Goal: Task Accomplishment & Management: Complete application form

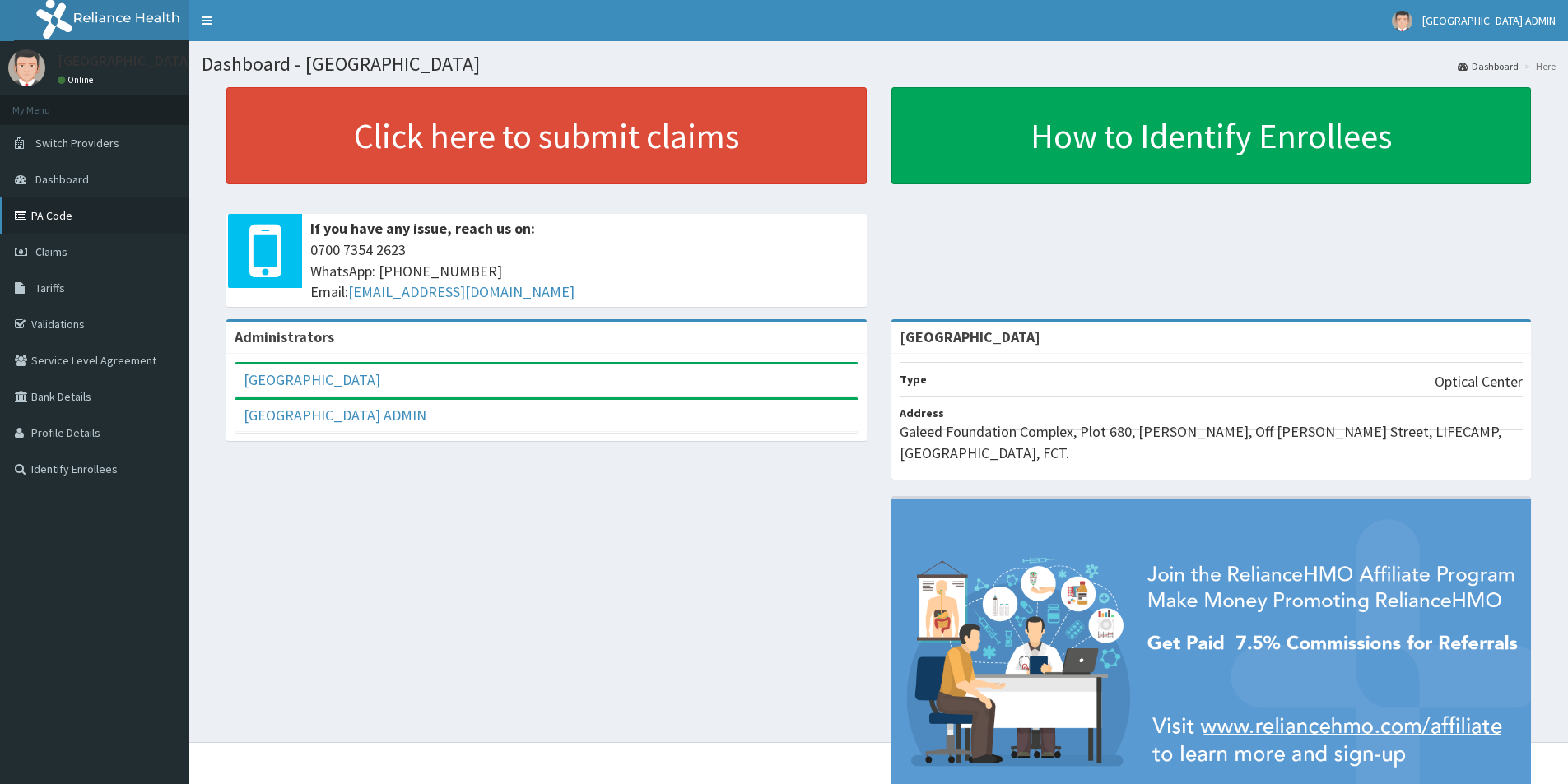
click at [87, 210] on link "PA Code" at bounding box center [95, 215] width 189 height 36
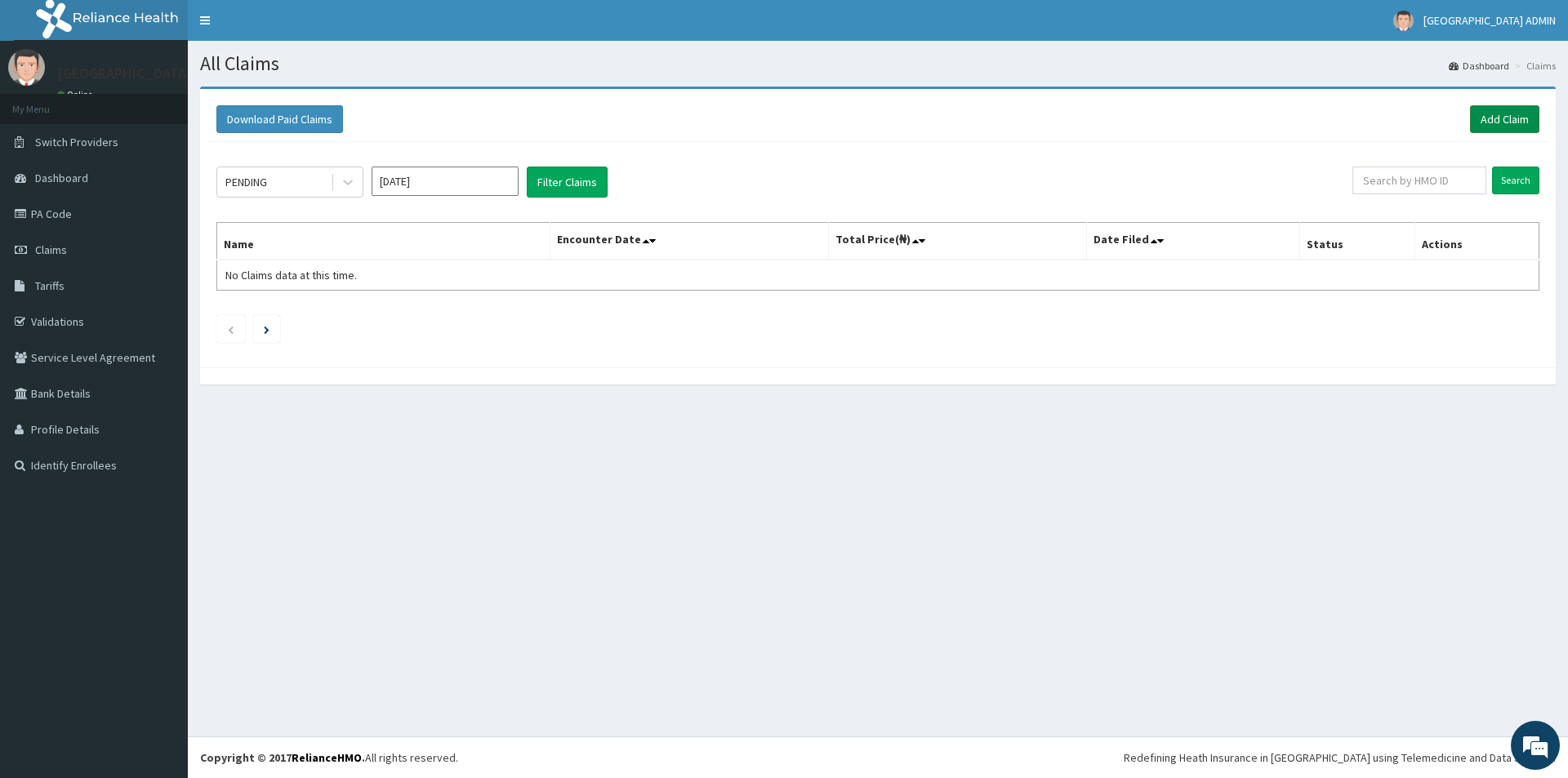
click at [1484, 115] on link "Add Claim" at bounding box center [1505, 119] width 70 height 28
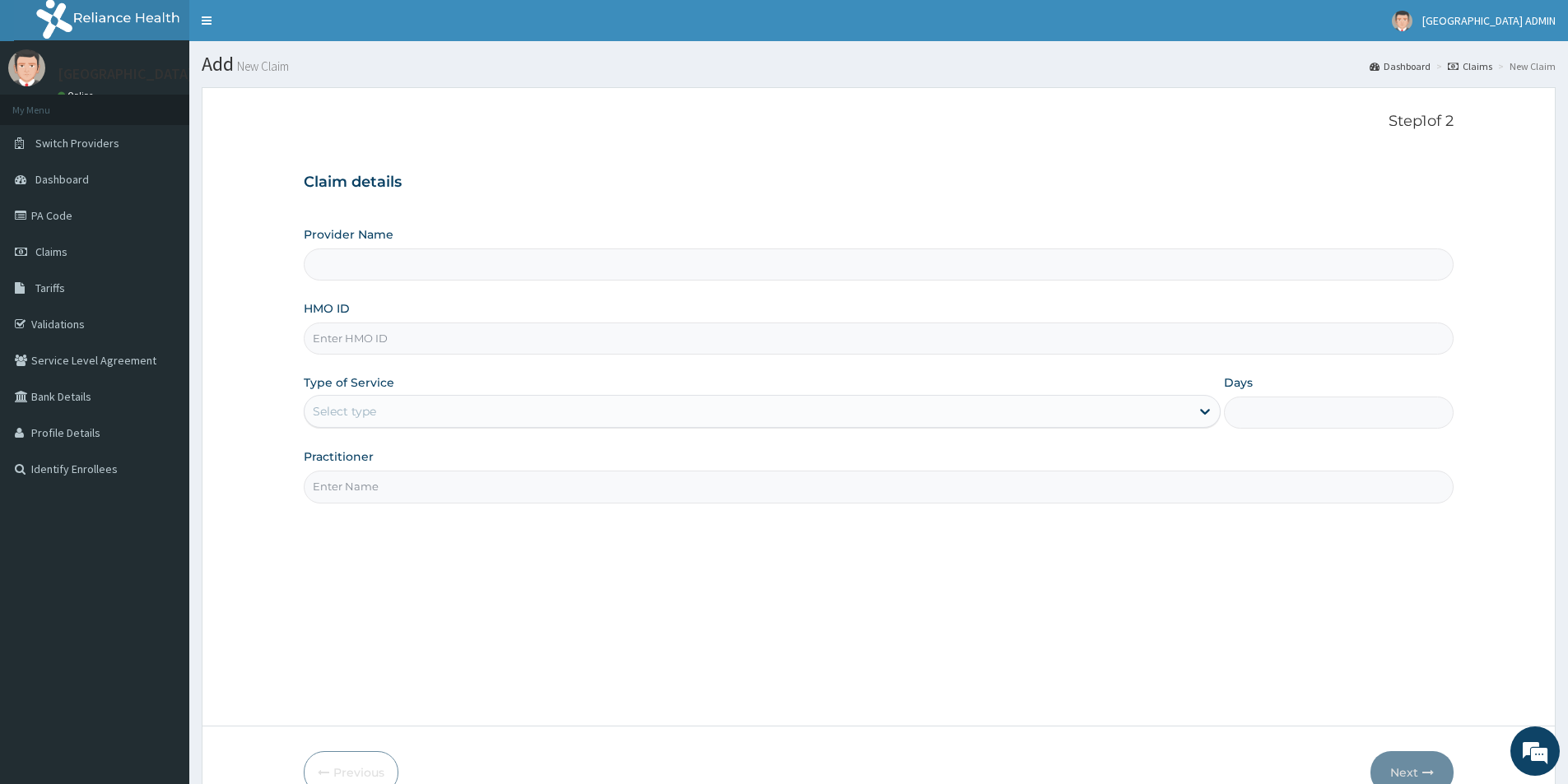
type input "[GEOGRAPHIC_DATA]"
click at [405, 343] on input "HMO ID" at bounding box center [879, 338] width 1150 height 32
paste input "ENP/10574/C"
type input "ENP/10574/C"
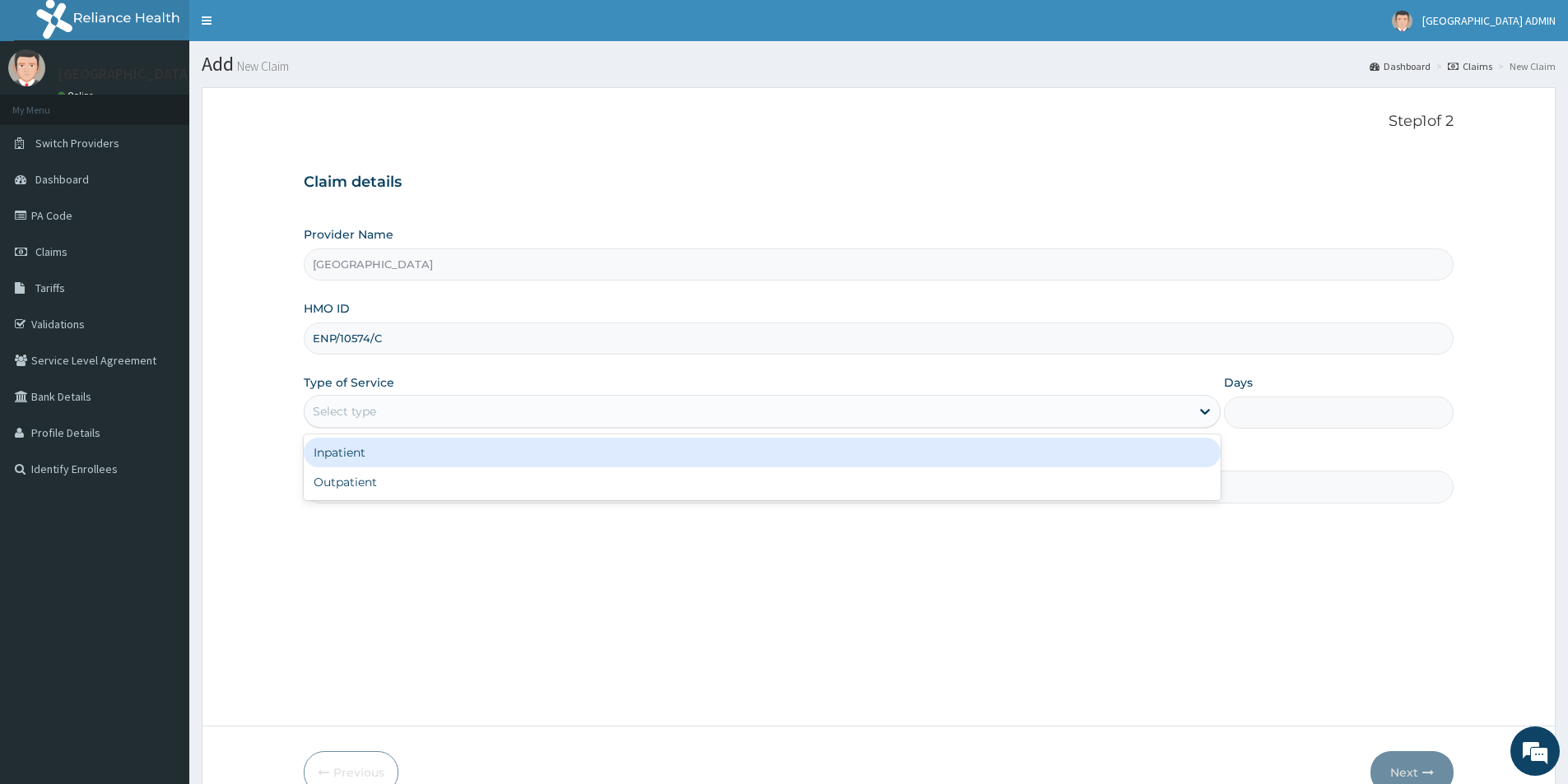
click at [406, 408] on div "Select type" at bounding box center [747, 412] width 885 height 26
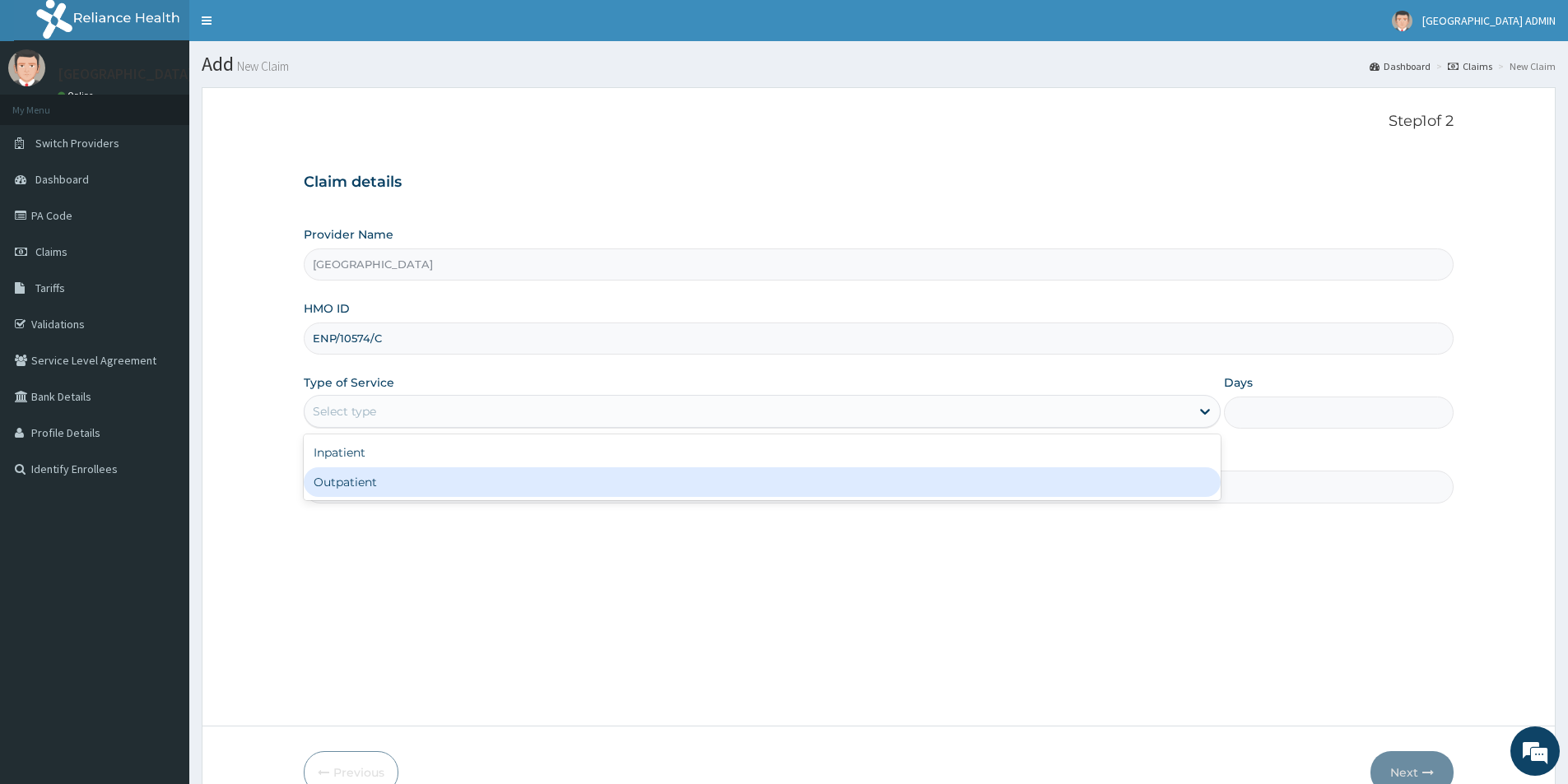
click at [387, 484] on div "Outpatient" at bounding box center [763, 482] width 917 height 30
type input "1"
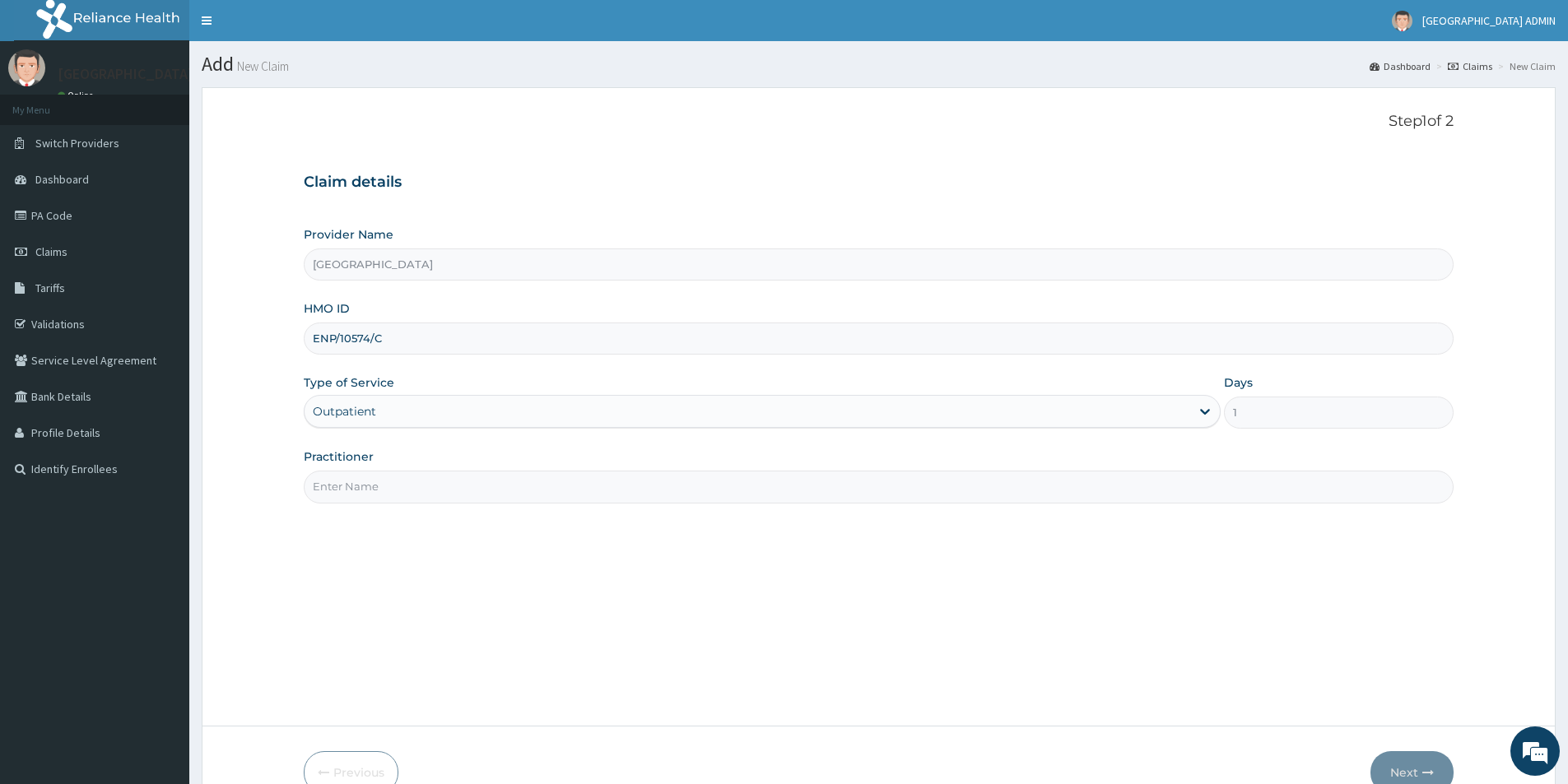
click at [385, 482] on input "Practitioner" at bounding box center [879, 486] width 1150 height 32
type input "[PERSON_NAME]"
click at [1417, 776] on button "Next" at bounding box center [1412, 772] width 83 height 43
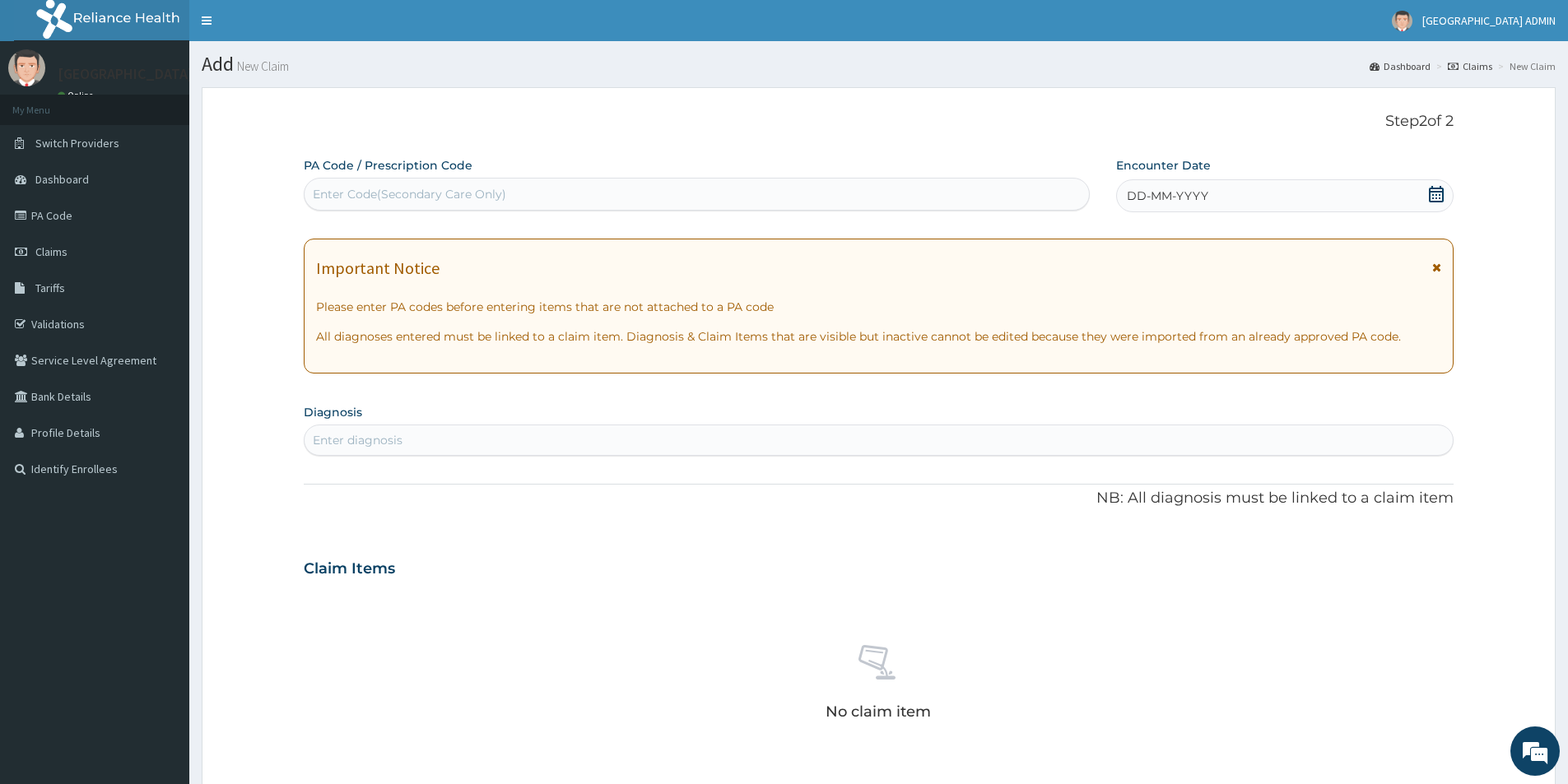
click at [382, 193] on div "Enter Code(Secondary Care Only)" at bounding box center [409, 194] width 194 height 17
type input "PA/70A54A"
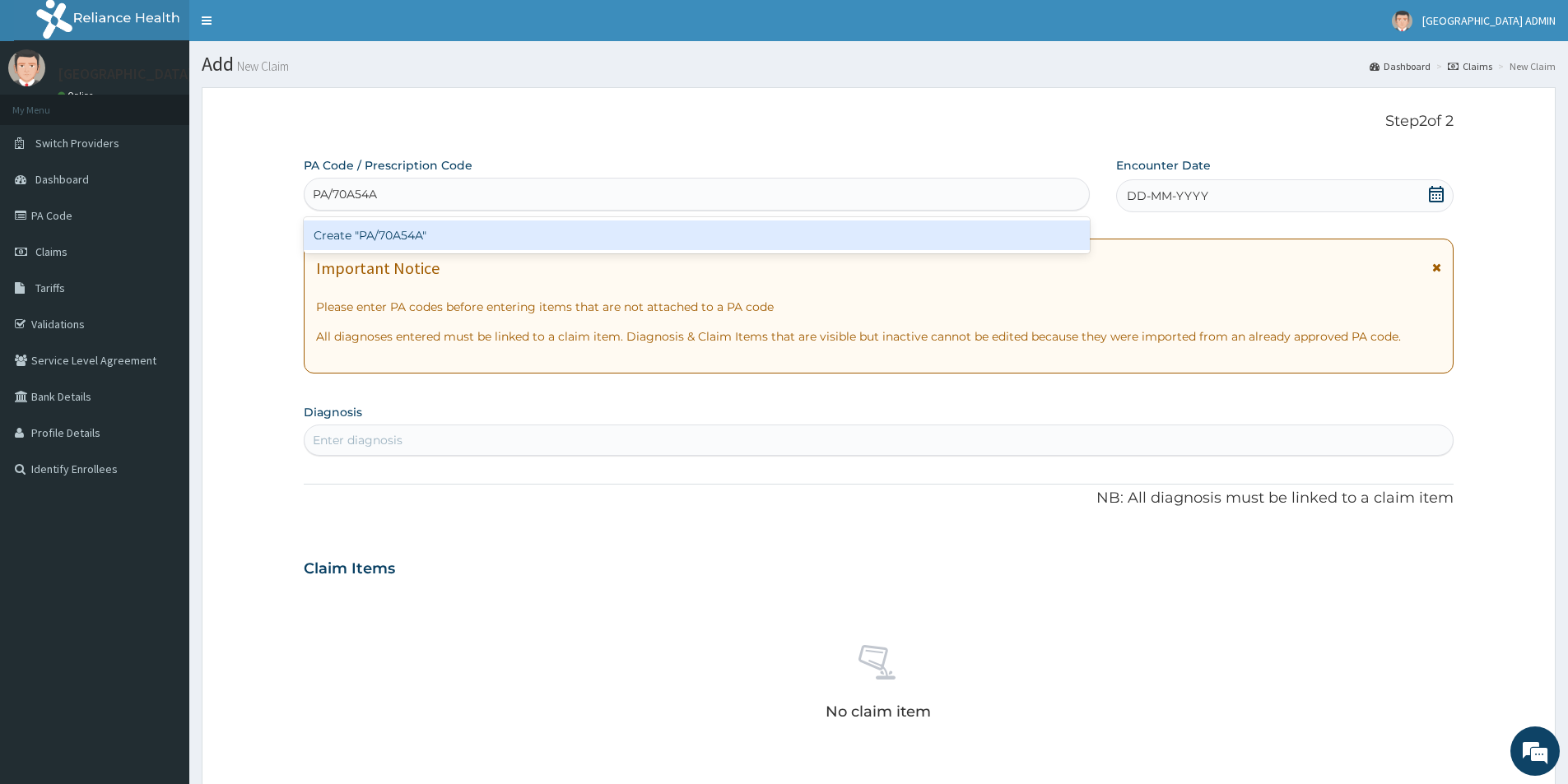
click at [383, 238] on div "Create "PA/70A54A"" at bounding box center [697, 236] width 786 height 30
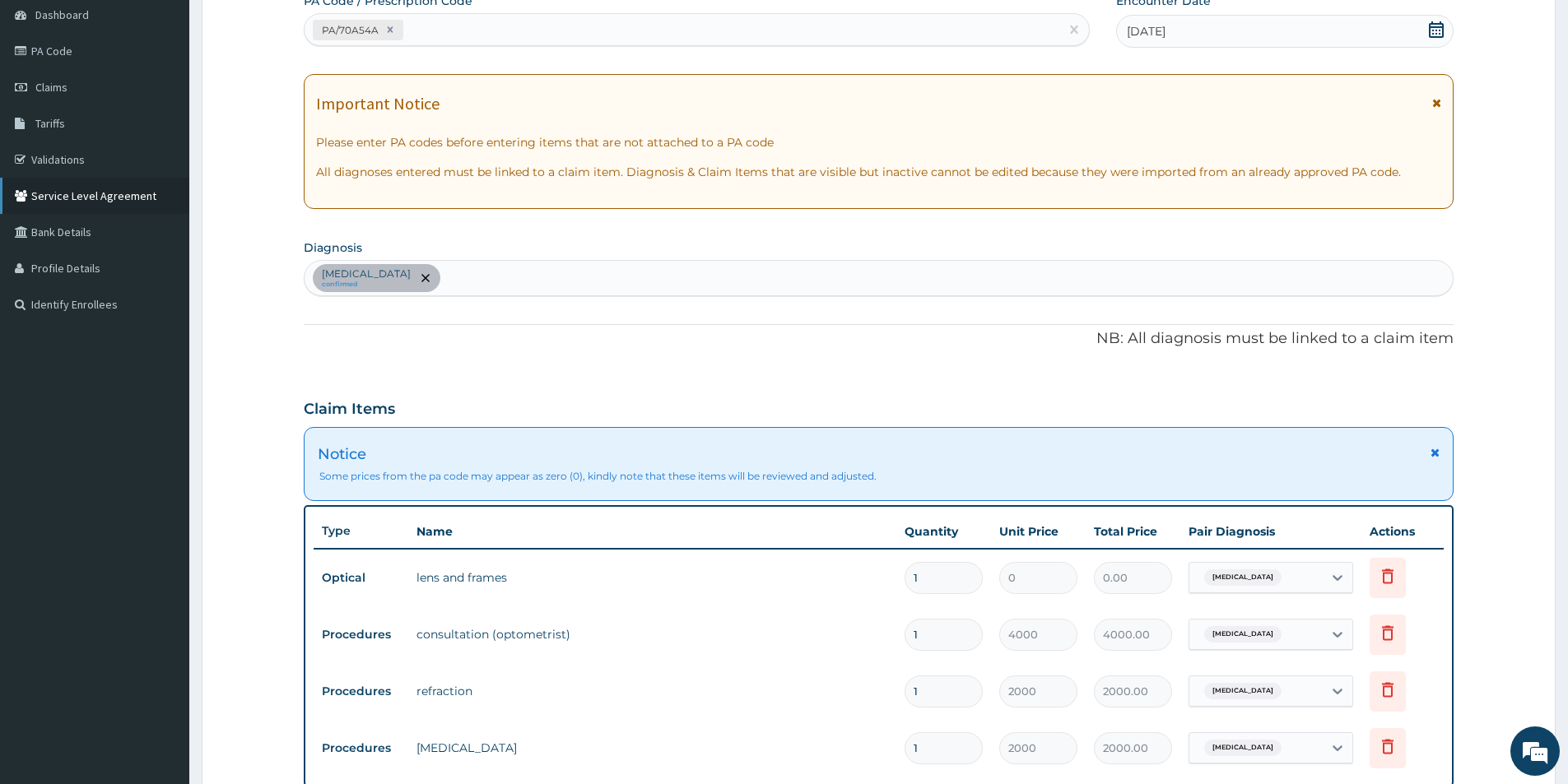
scroll to position [82, 0]
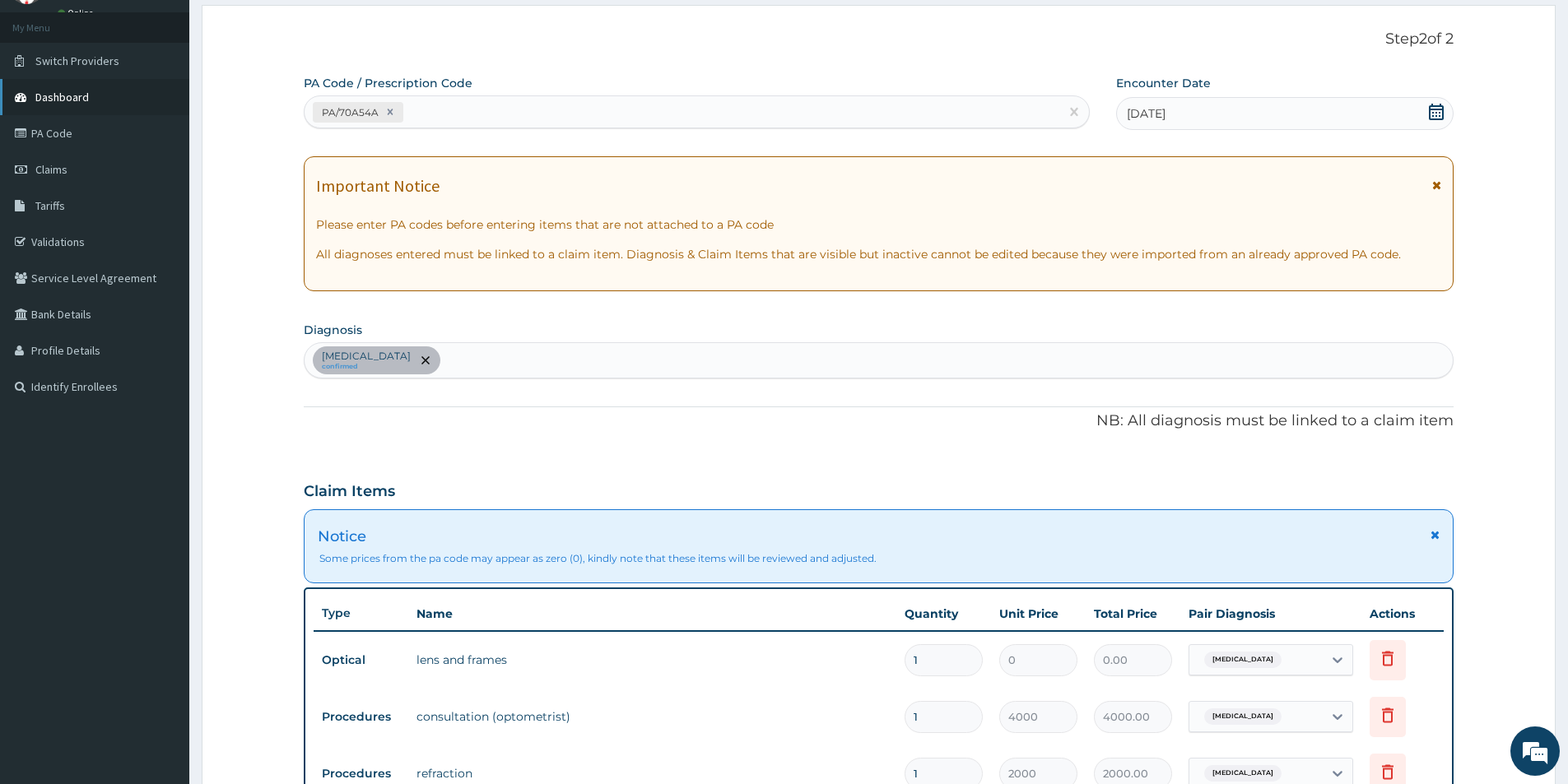
drag, startPoint x: 72, startPoint y: 133, endPoint x: 67, endPoint y: 115, distance: 18.7
click at [72, 131] on link "PA Code" at bounding box center [95, 132] width 189 height 36
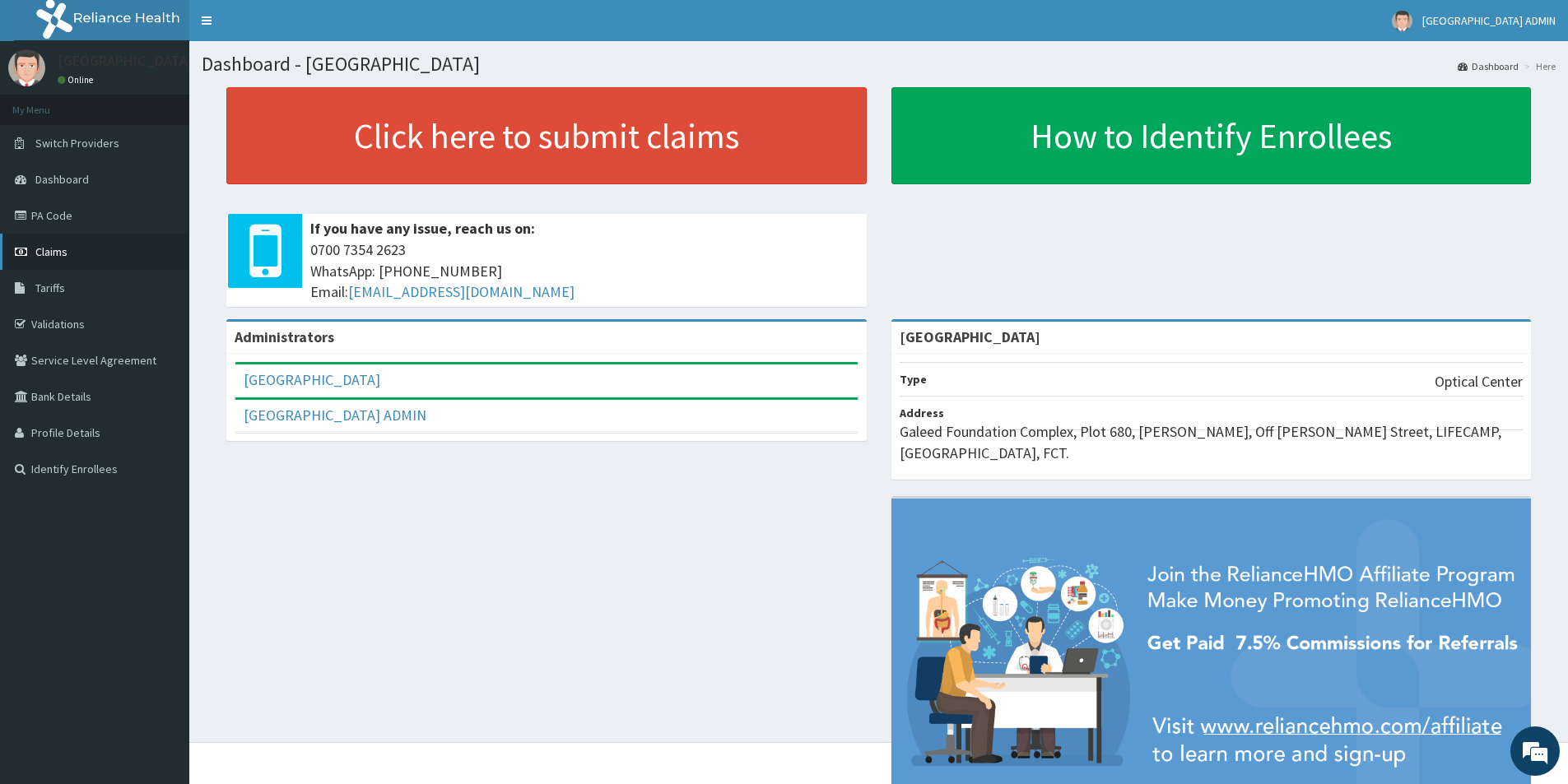
click at [88, 237] on link "Claims" at bounding box center [95, 251] width 189 height 36
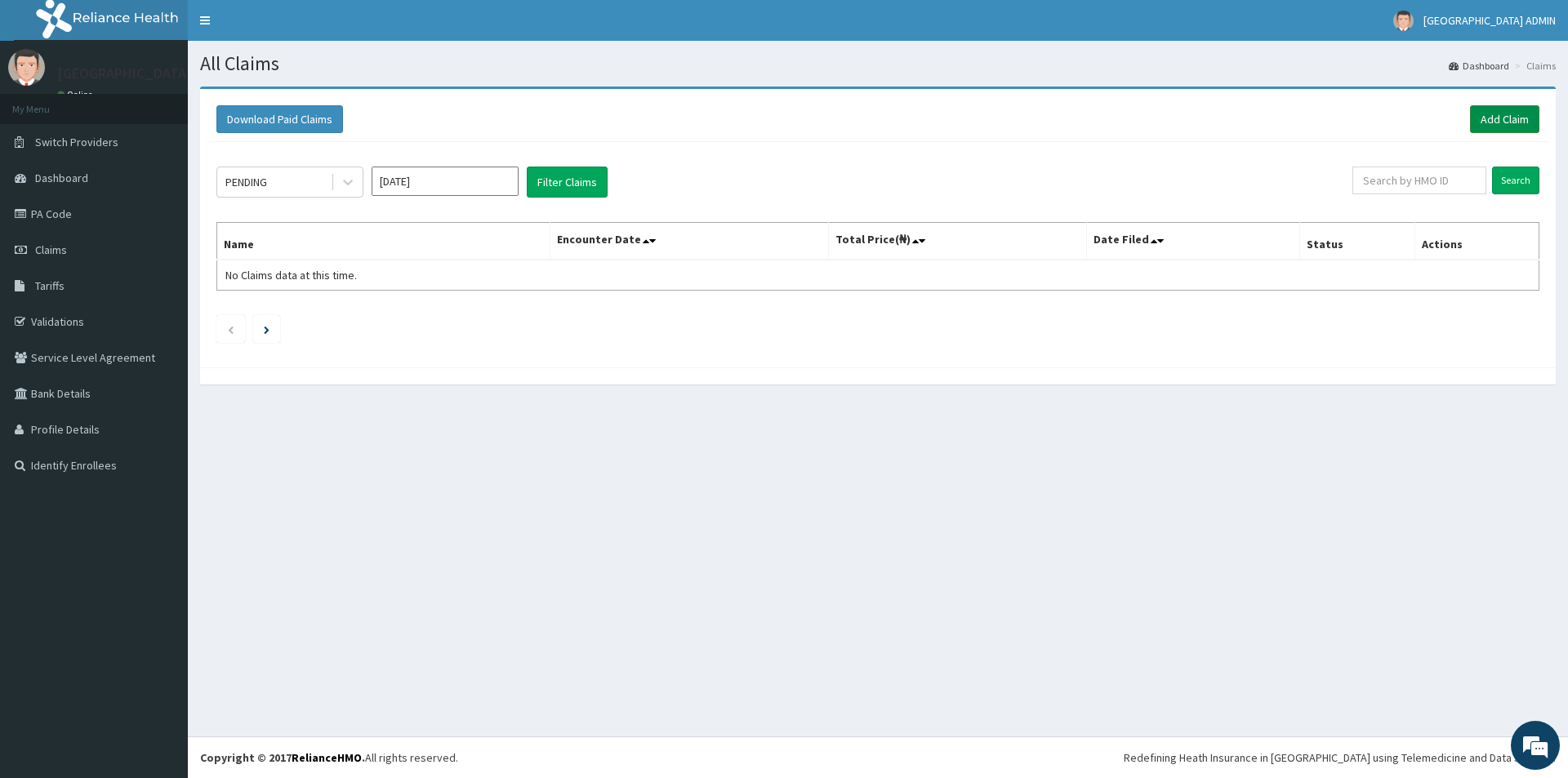
click at [1505, 109] on link "Add Claim" at bounding box center [1505, 119] width 70 height 28
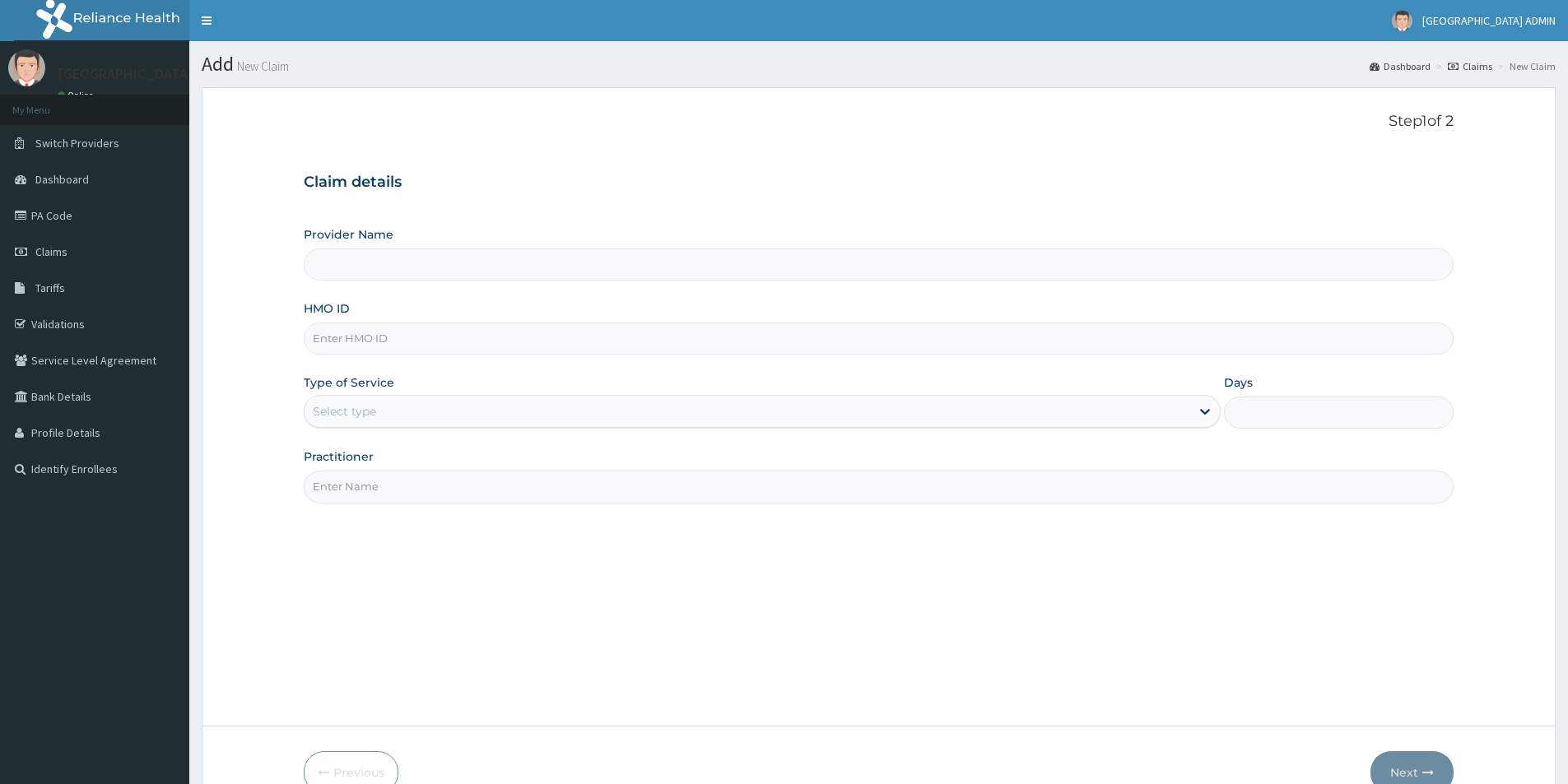
drag, startPoint x: 0, startPoint y: 0, endPoint x: 473, endPoint y: 276, distance: 547.6
click at [472, 272] on input "Provider Name" at bounding box center [879, 265] width 1150 height 32
click at [480, 324] on input "HMO ID" at bounding box center [879, 338] width 1150 height 32
type input "ROYAL EYE HOSPITAL"
click at [564, 258] on input "ROYAL EYE HOSPITAL" at bounding box center [879, 265] width 1150 height 32
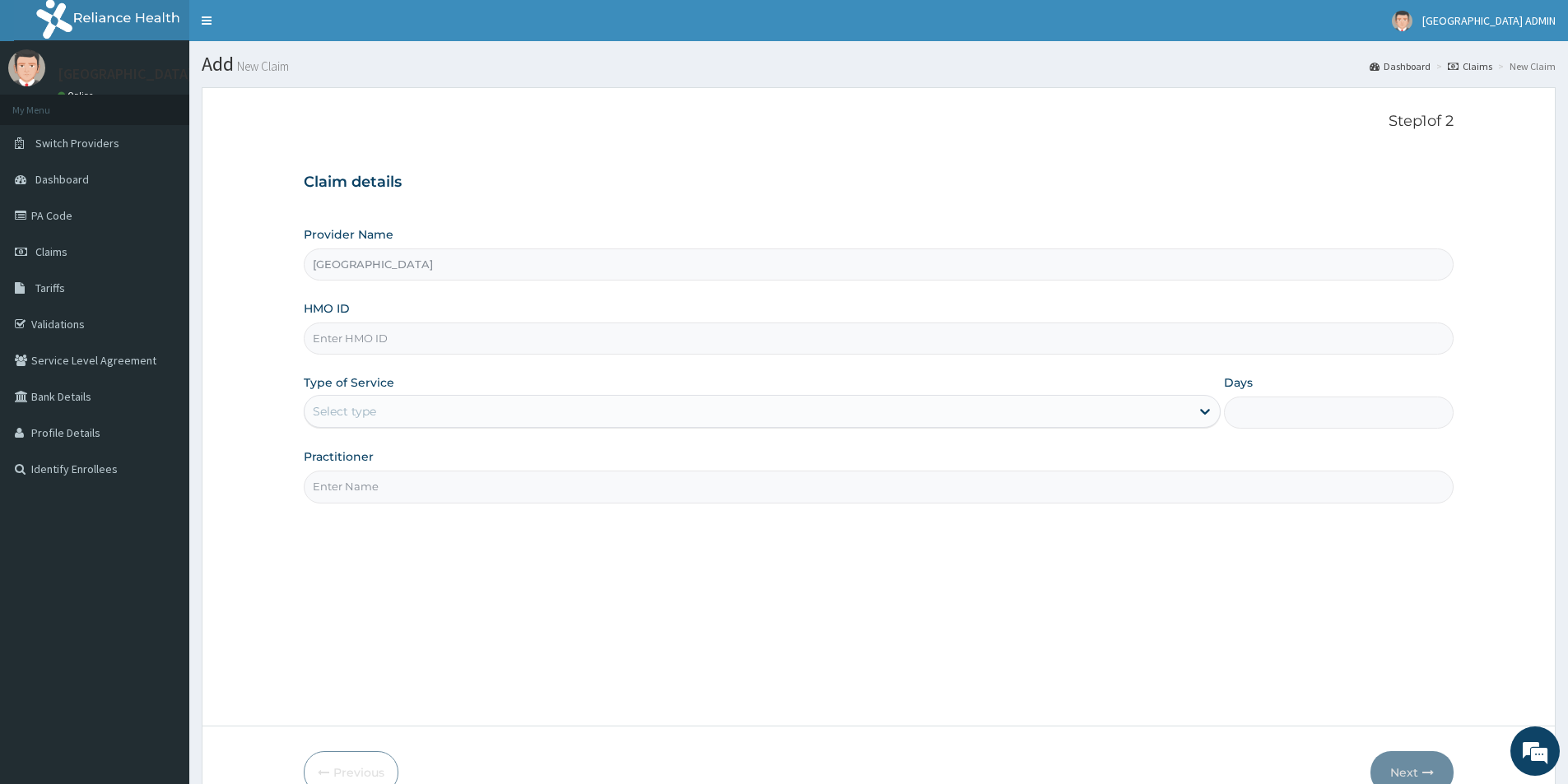
click at [558, 326] on input "HMO ID" at bounding box center [879, 338] width 1150 height 32
paste input "ENP/10574/C"
type input "ENP/10574/C"
click at [427, 417] on div "Select type" at bounding box center [747, 412] width 885 height 26
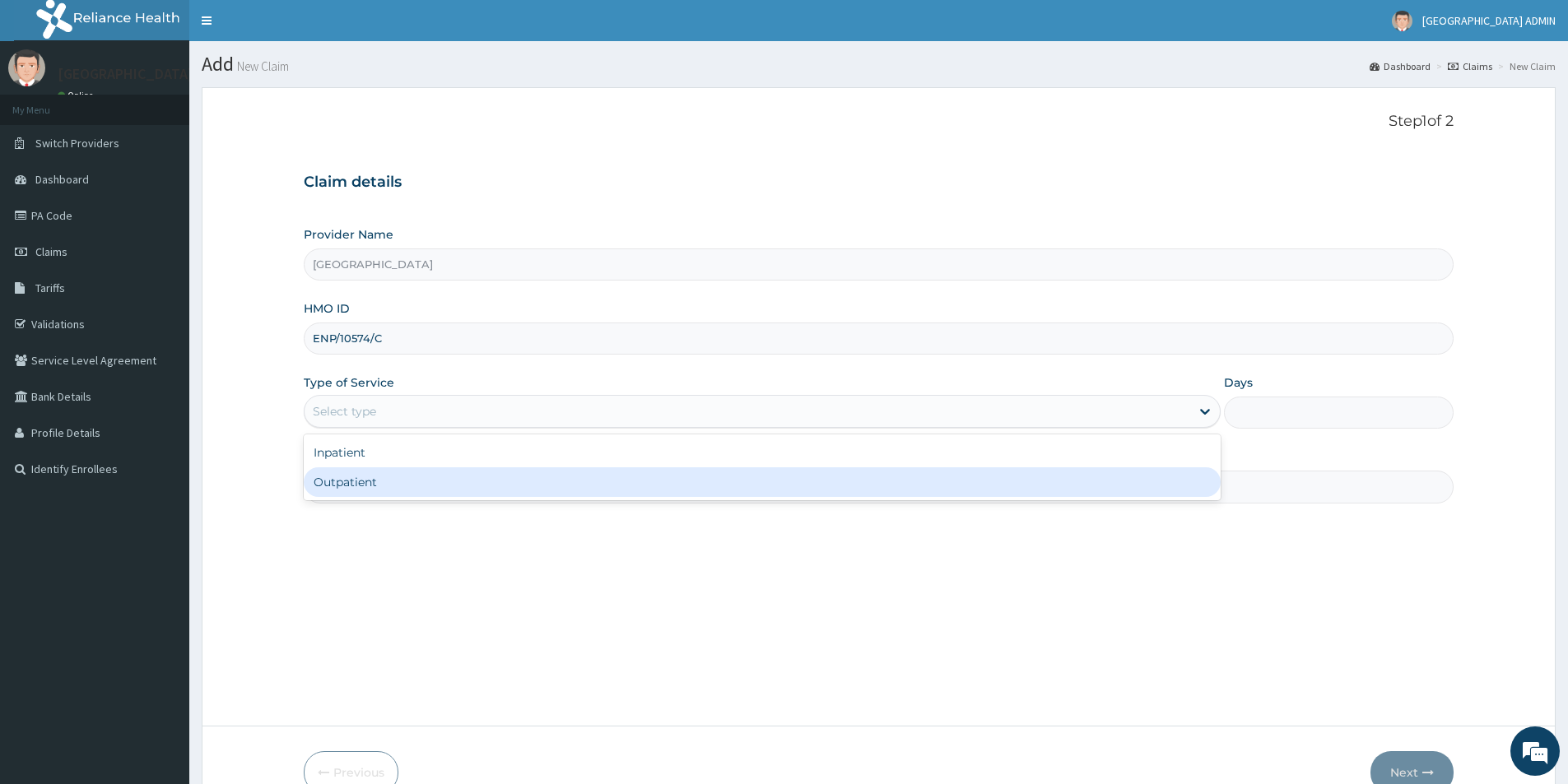
click at [418, 485] on div "Outpatient" at bounding box center [763, 482] width 917 height 30
type input "1"
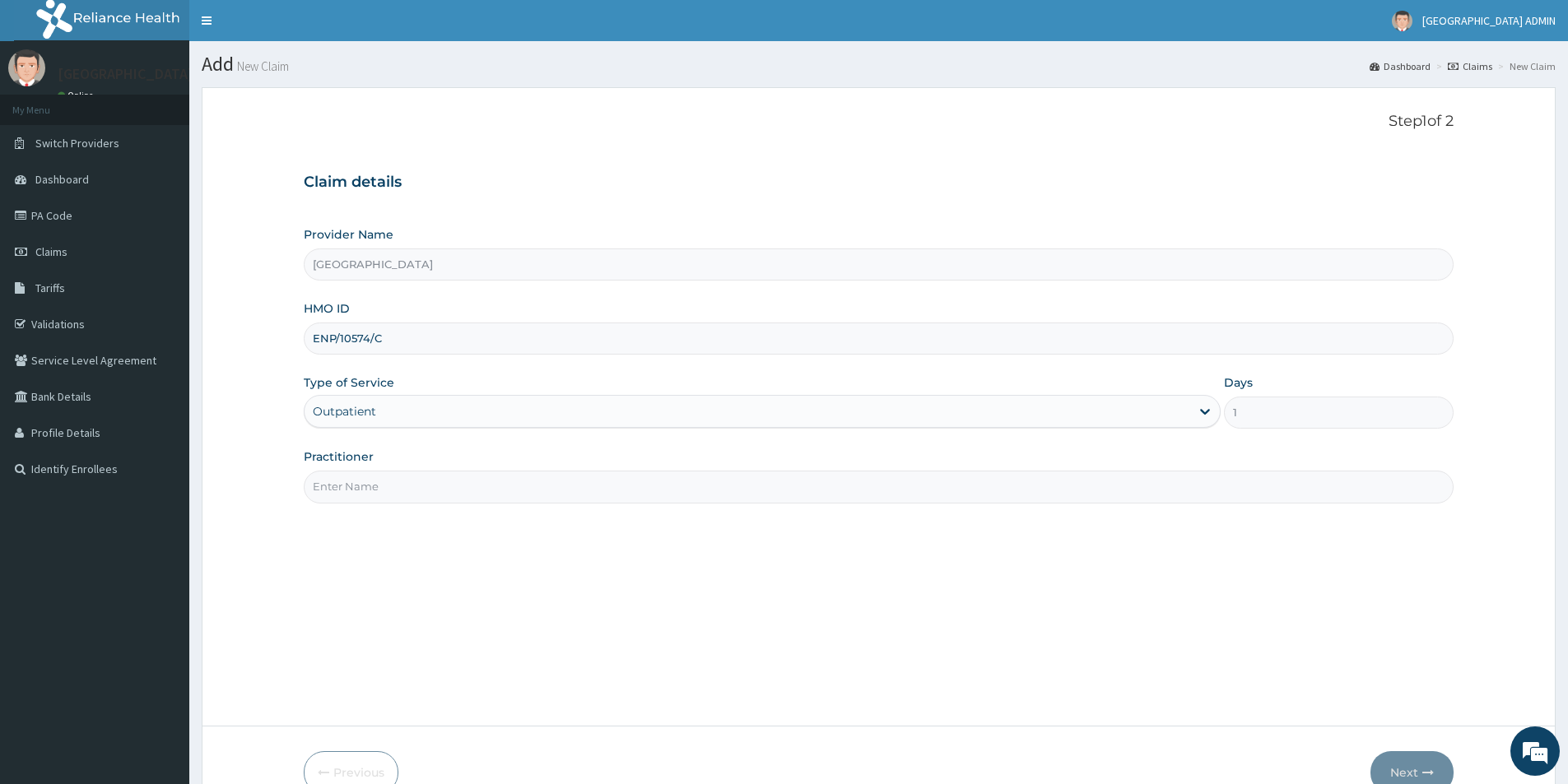
click at [420, 485] on input "Practitioner" at bounding box center [879, 486] width 1150 height 32
type input "DR CHARLES"
click at [1409, 765] on button "Next" at bounding box center [1412, 772] width 83 height 43
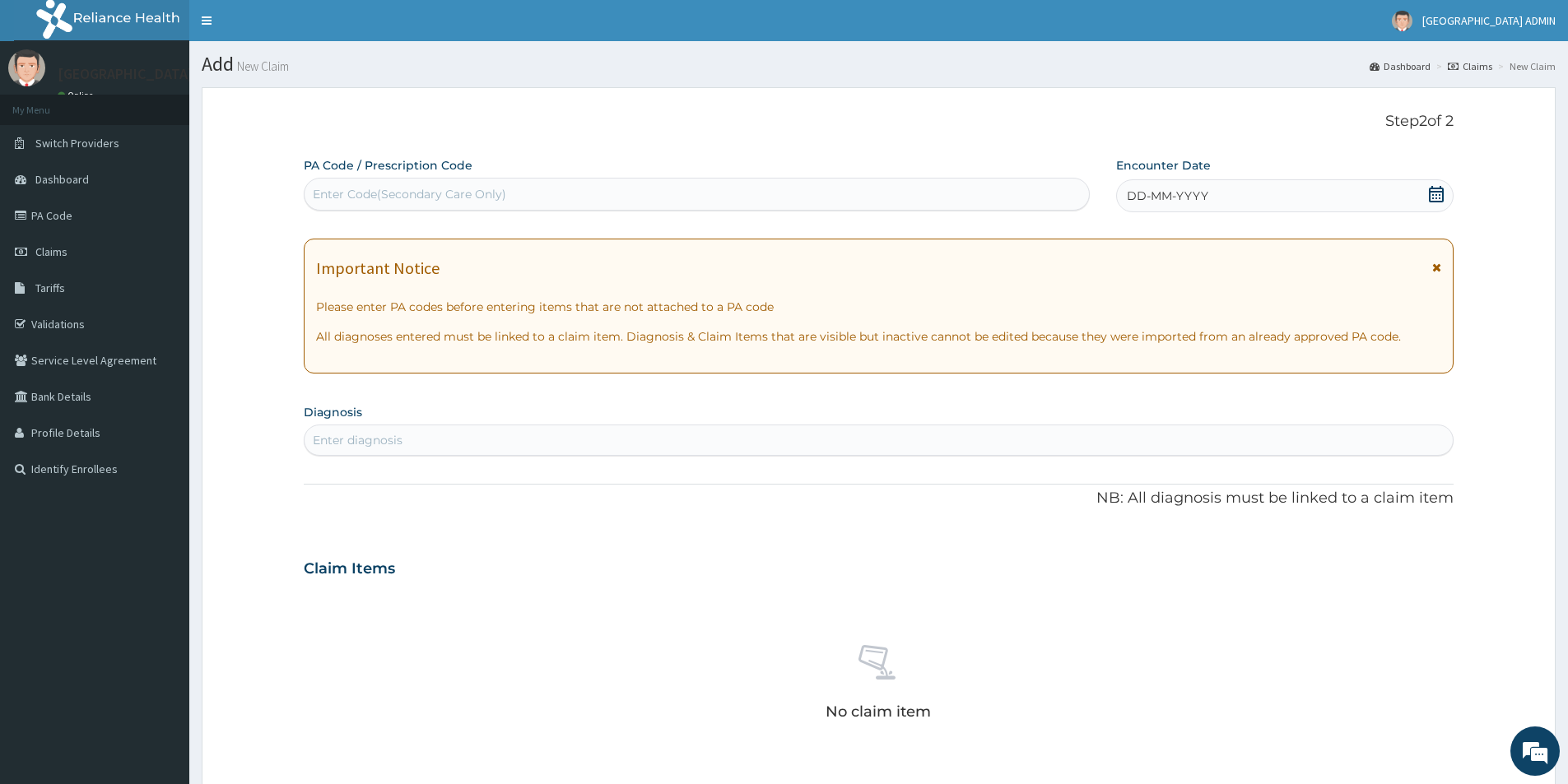
click at [595, 194] on div "Enter Code(Secondary Care Only)" at bounding box center [696, 194] width 784 height 26
type input "PA/4C8284"
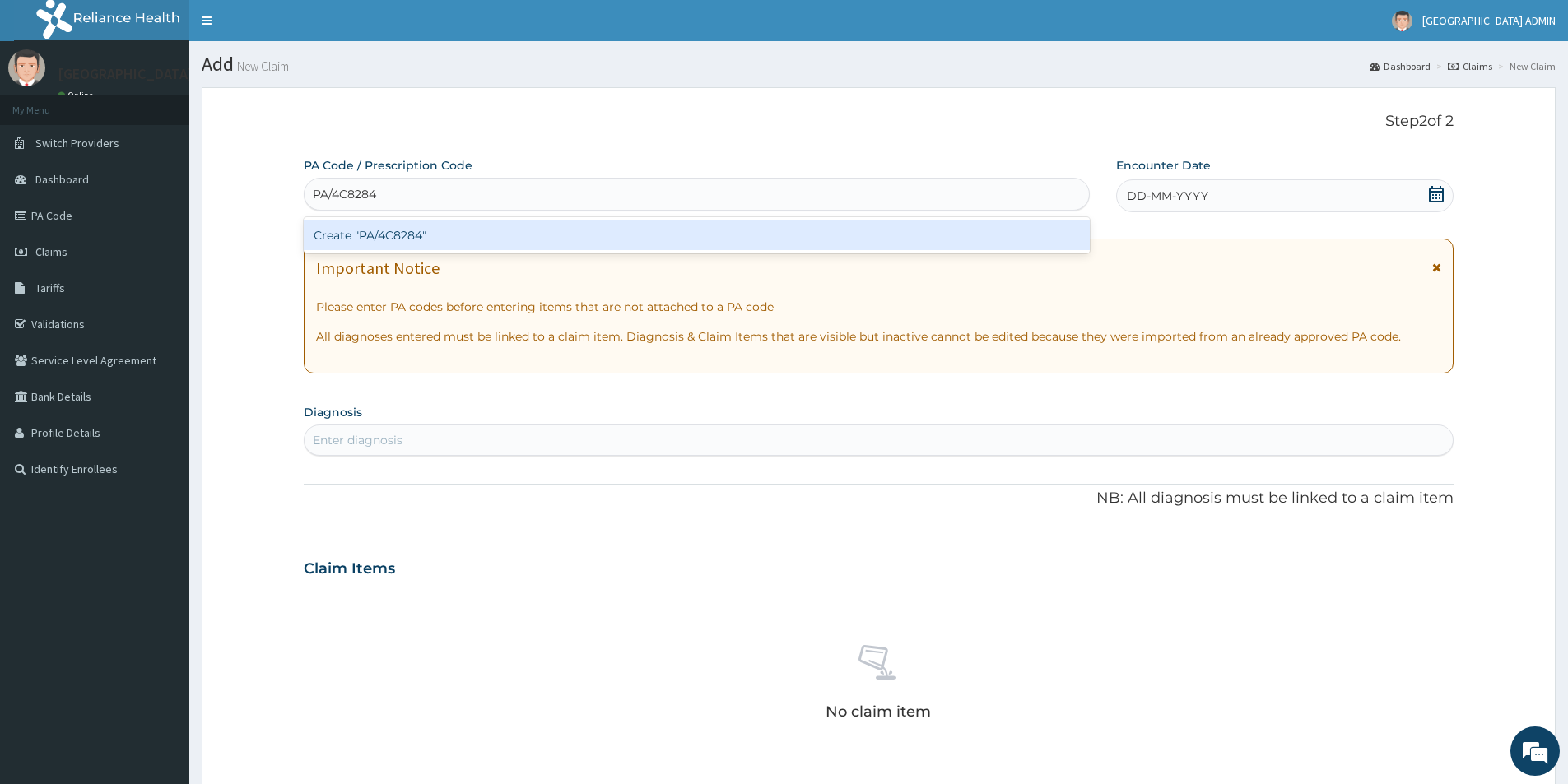
click at [607, 239] on div "Create "PA/4C8284"" at bounding box center [697, 236] width 786 height 30
